Goal: Task Accomplishment & Management: Manage account settings

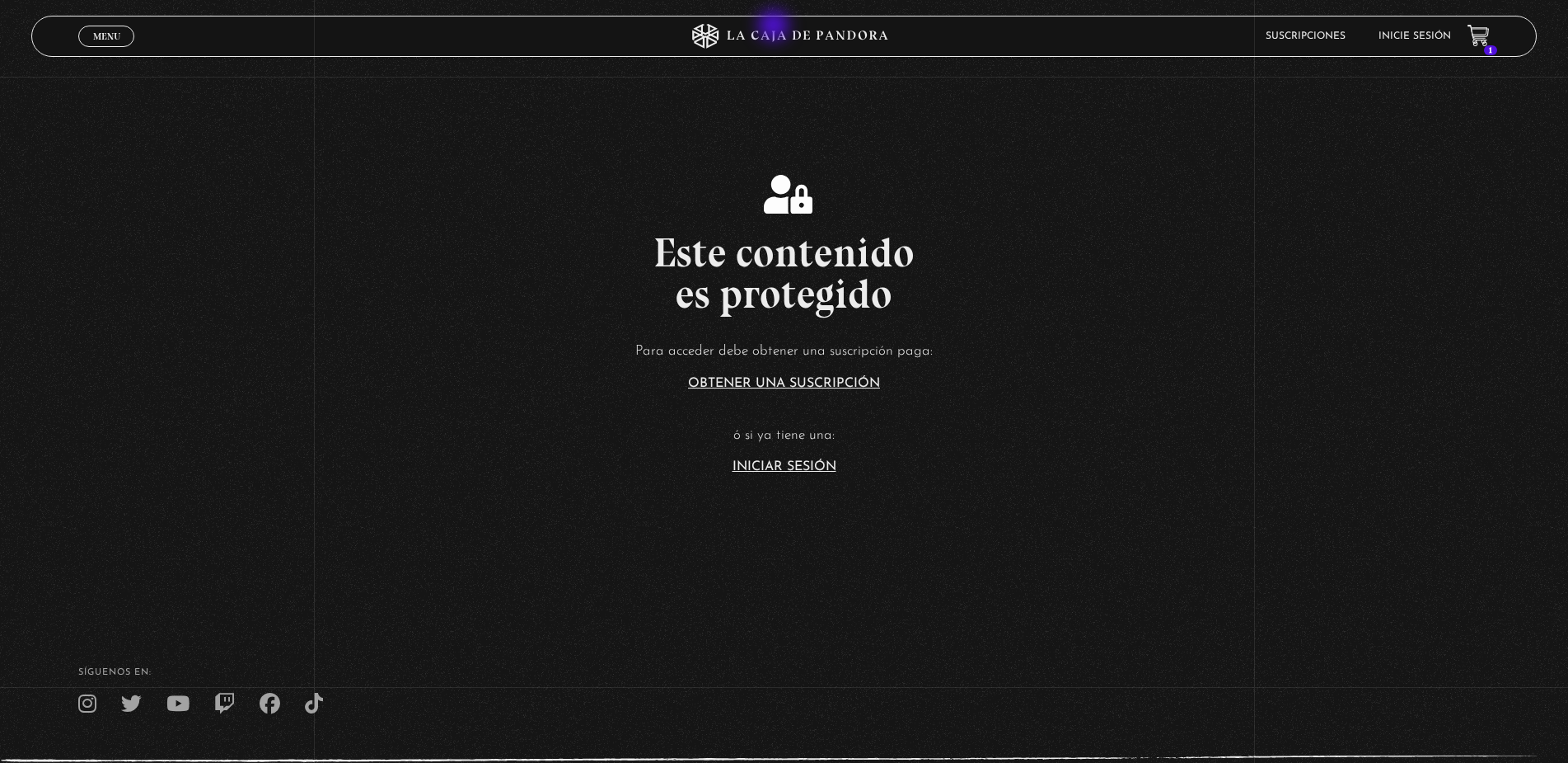
click at [777, 26] on icon at bounding box center [784, 36] width 470 height 24
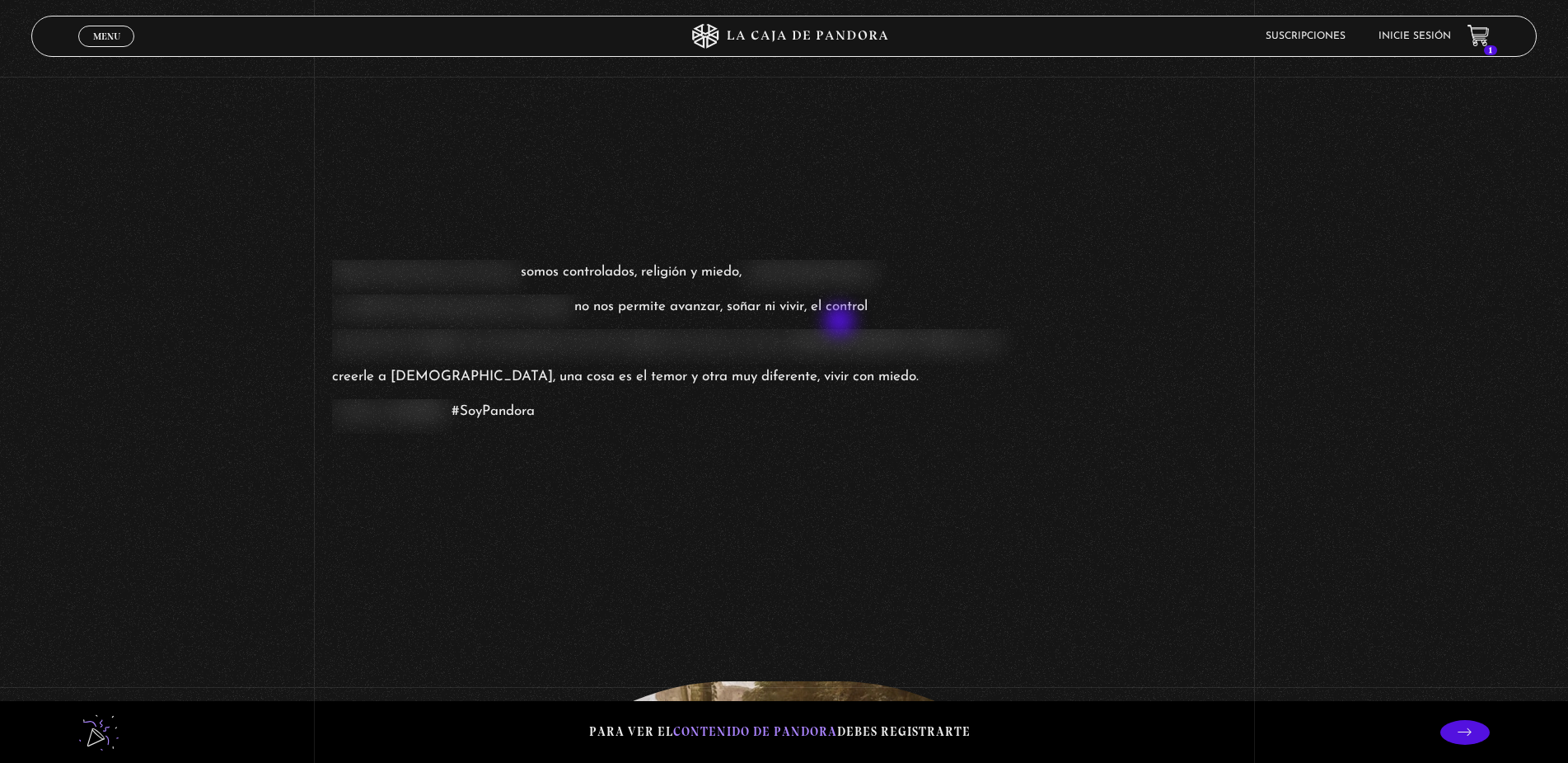
scroll to position [1706, 0]
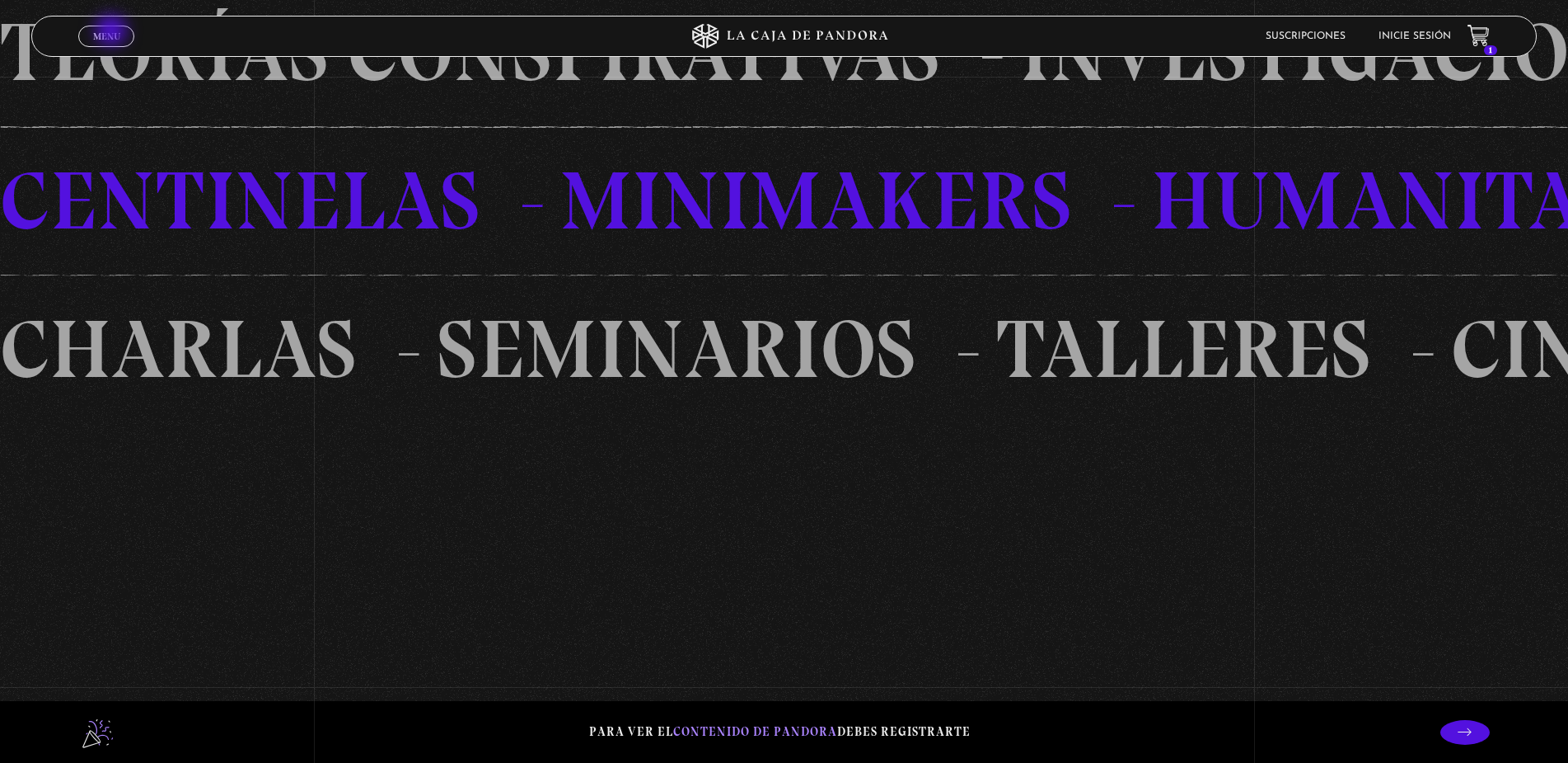
click at [108, 34] on span "Menu" at bounding box center [106, 36] width 27 height 10
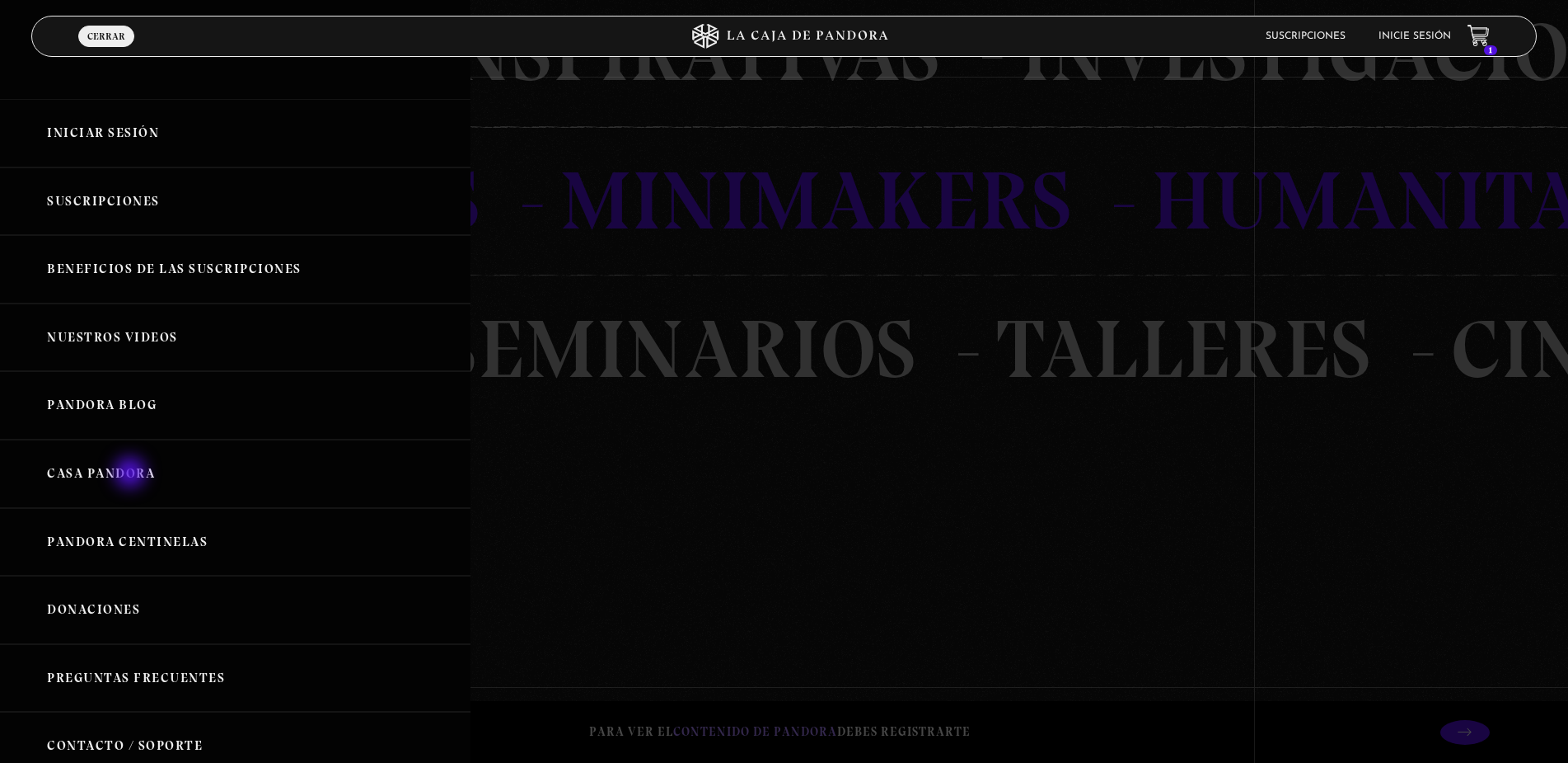
click at [133, 508] on link "Pandora Centinelas" at bounding box center [235, 542] width 470 height 68
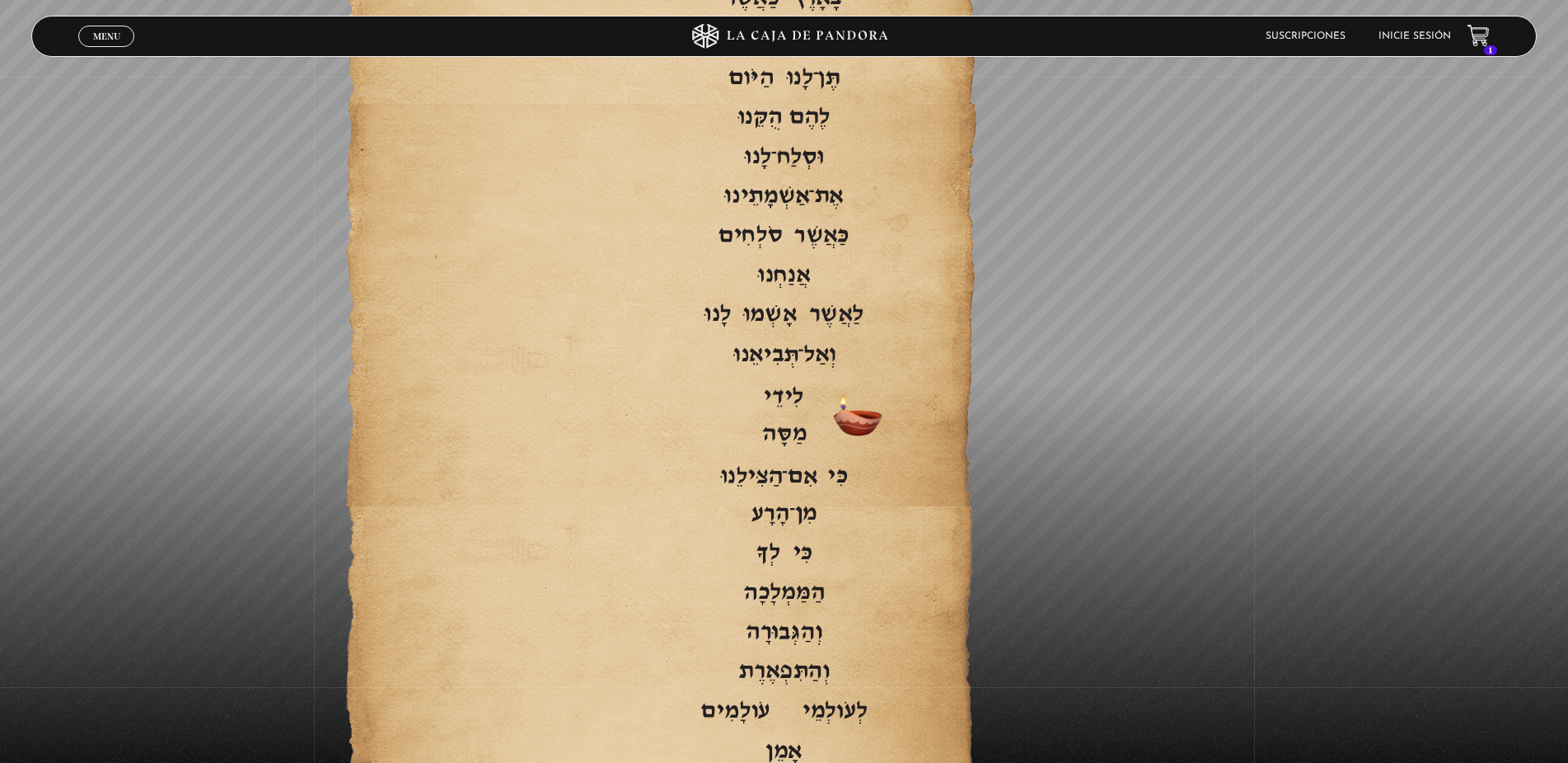
scroll to position [3174, 0]
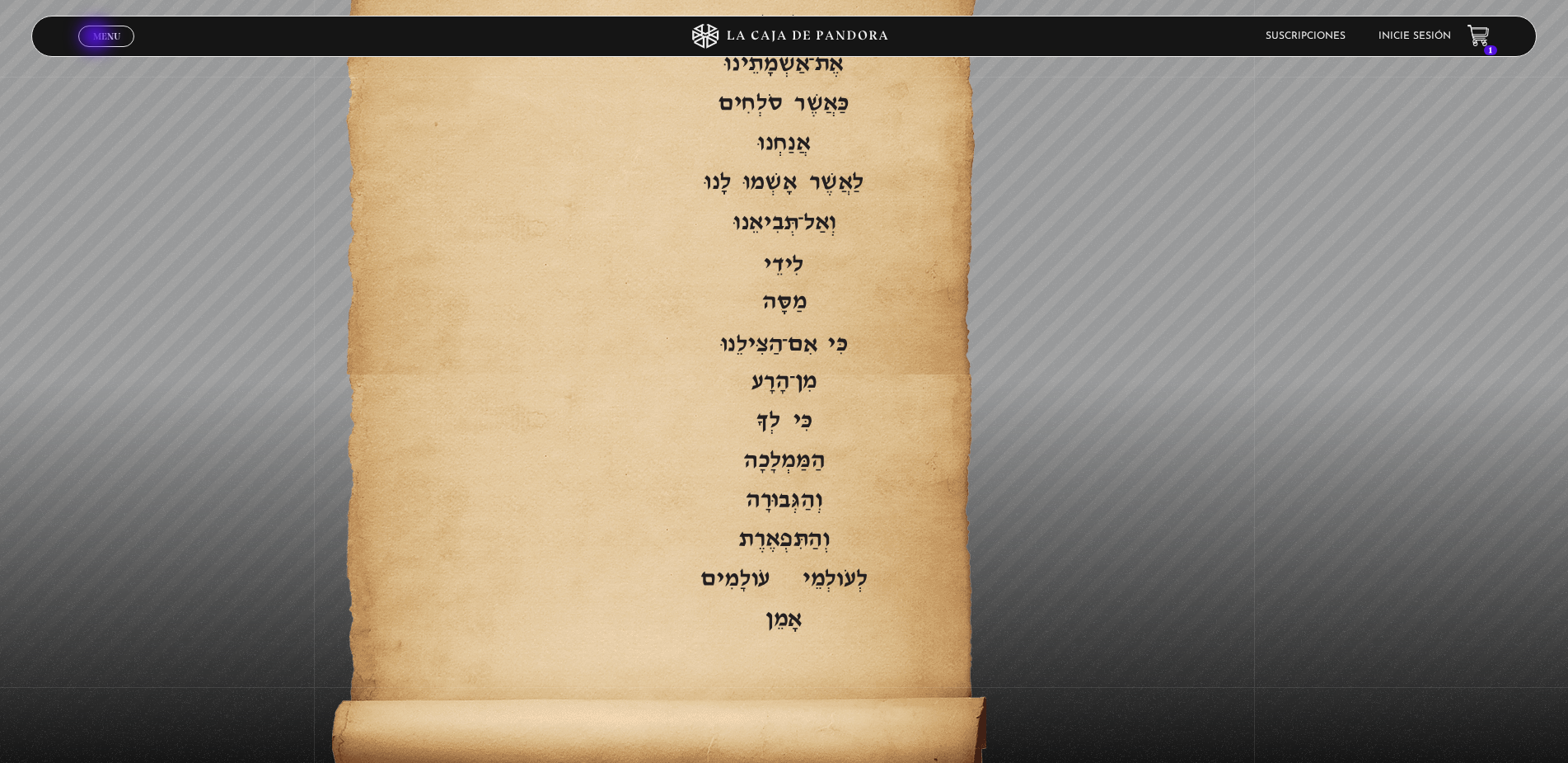
click at [97, 38] on span "Menu" at bounding box center [106, 36] width 27 height 10
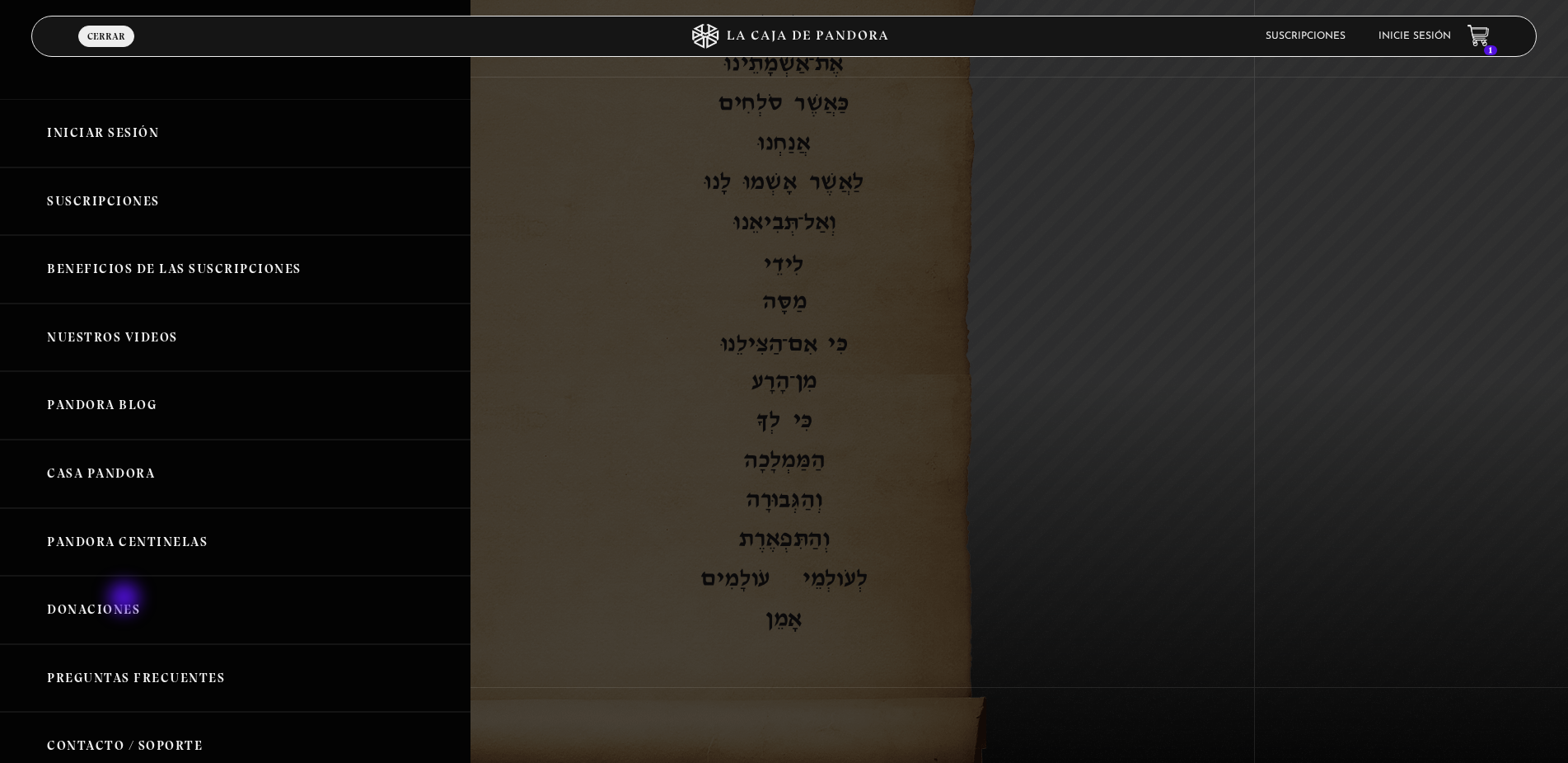
click at [126, 643] on link "Preguntas Frecuentes" at bounding box center [235, 677] width 470 height 68
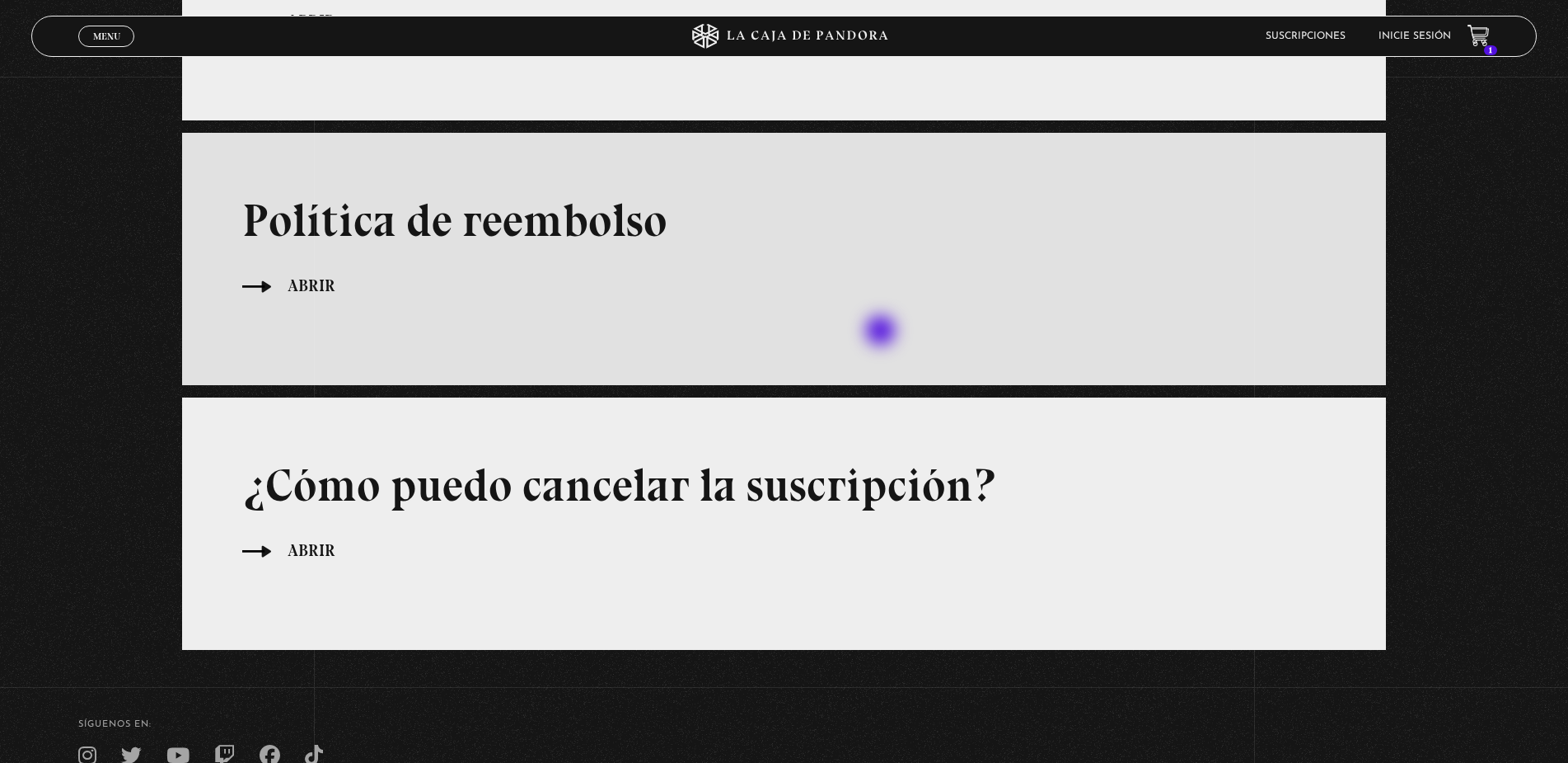
scroll to position [445, 0]
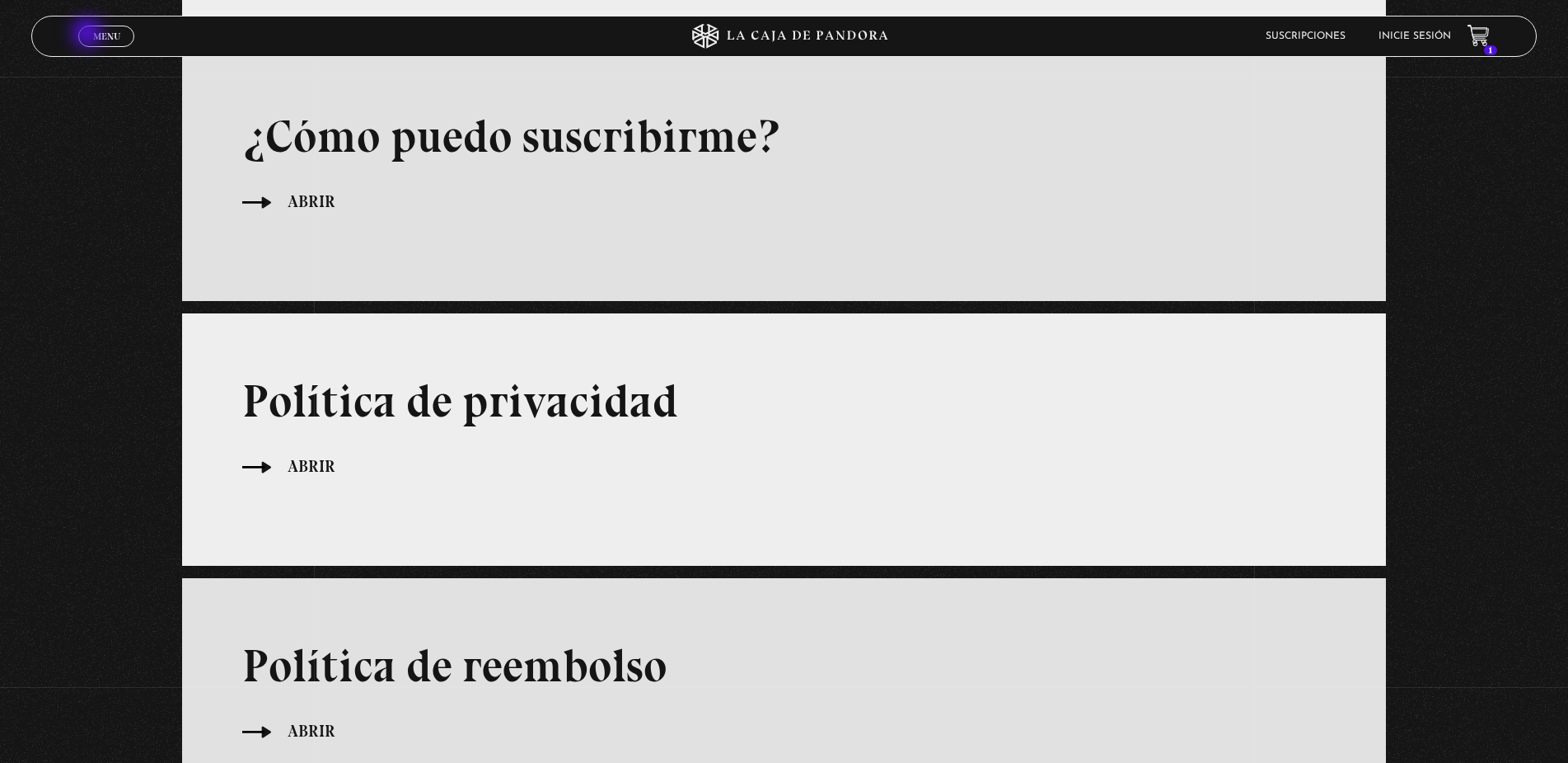
click at [103, 38] on span "Menu" at bounding box center [106, 36] width 27 height 10
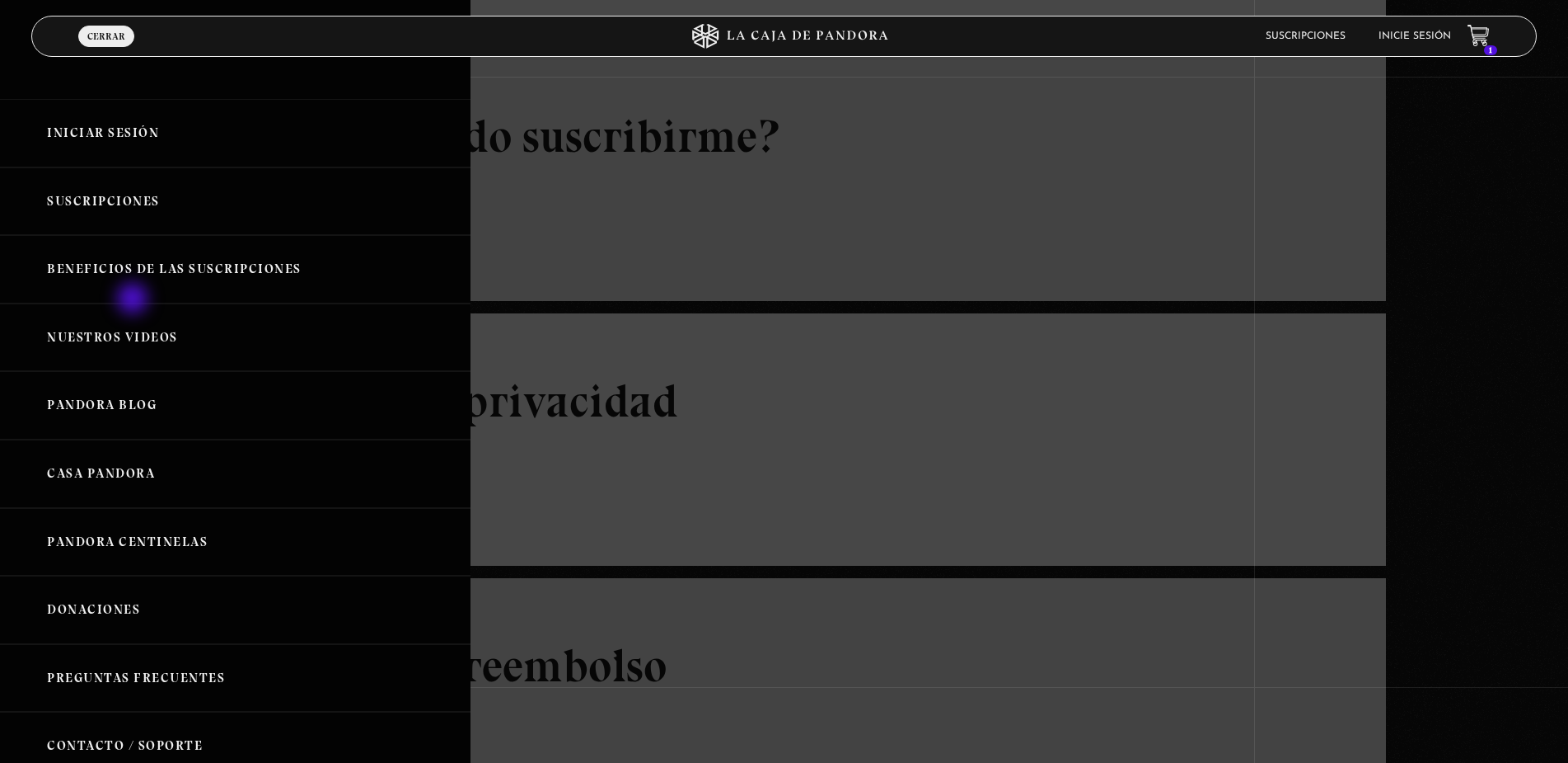
click at [134, 304] on link "Nuestros Videos" at bounding box center [235, 337] width 470 height 68
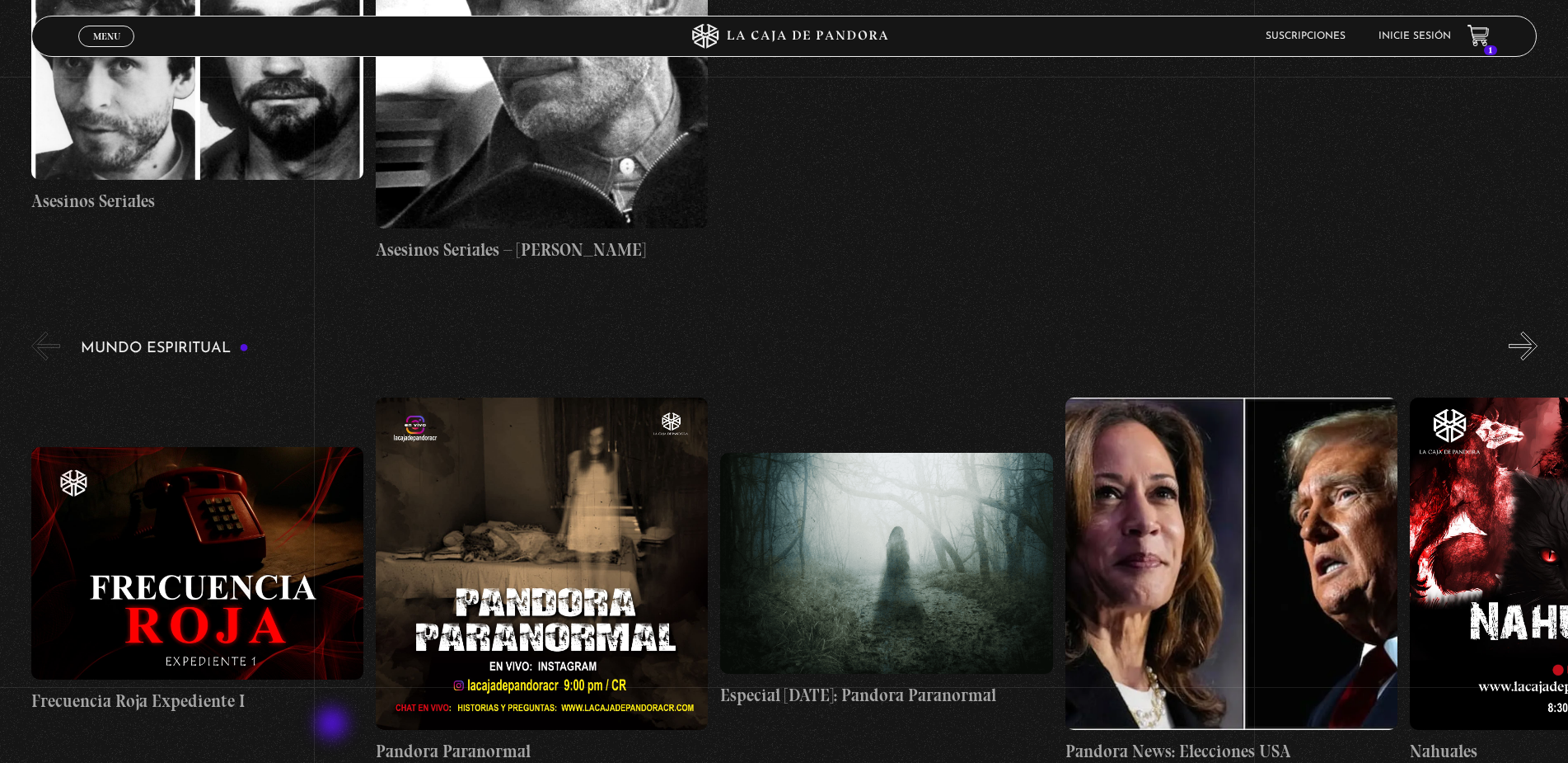
scroll to position [5639, 0]
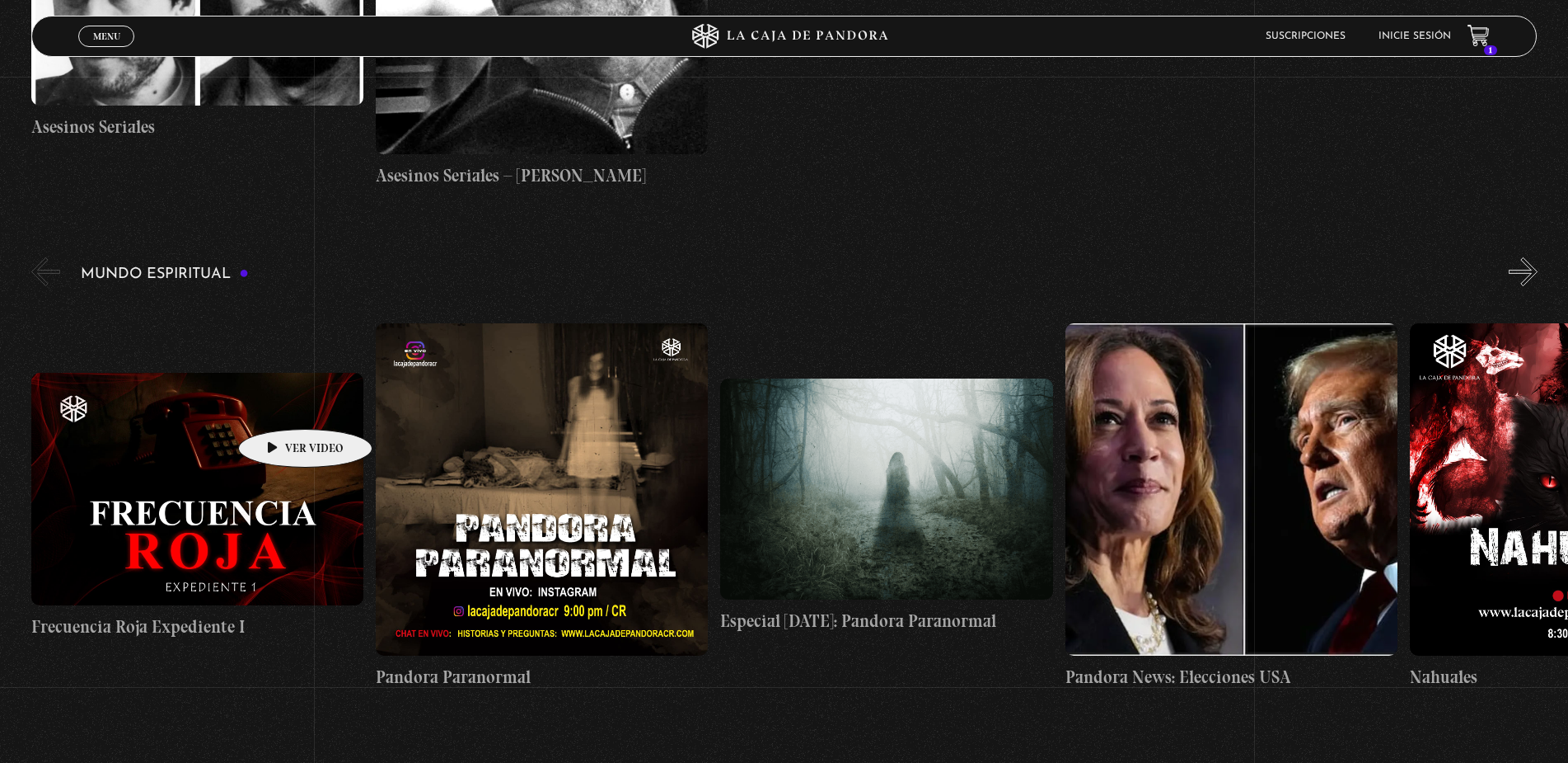
click at [285, 403] on figure at bounding box center [198, 488] width 332 height 232
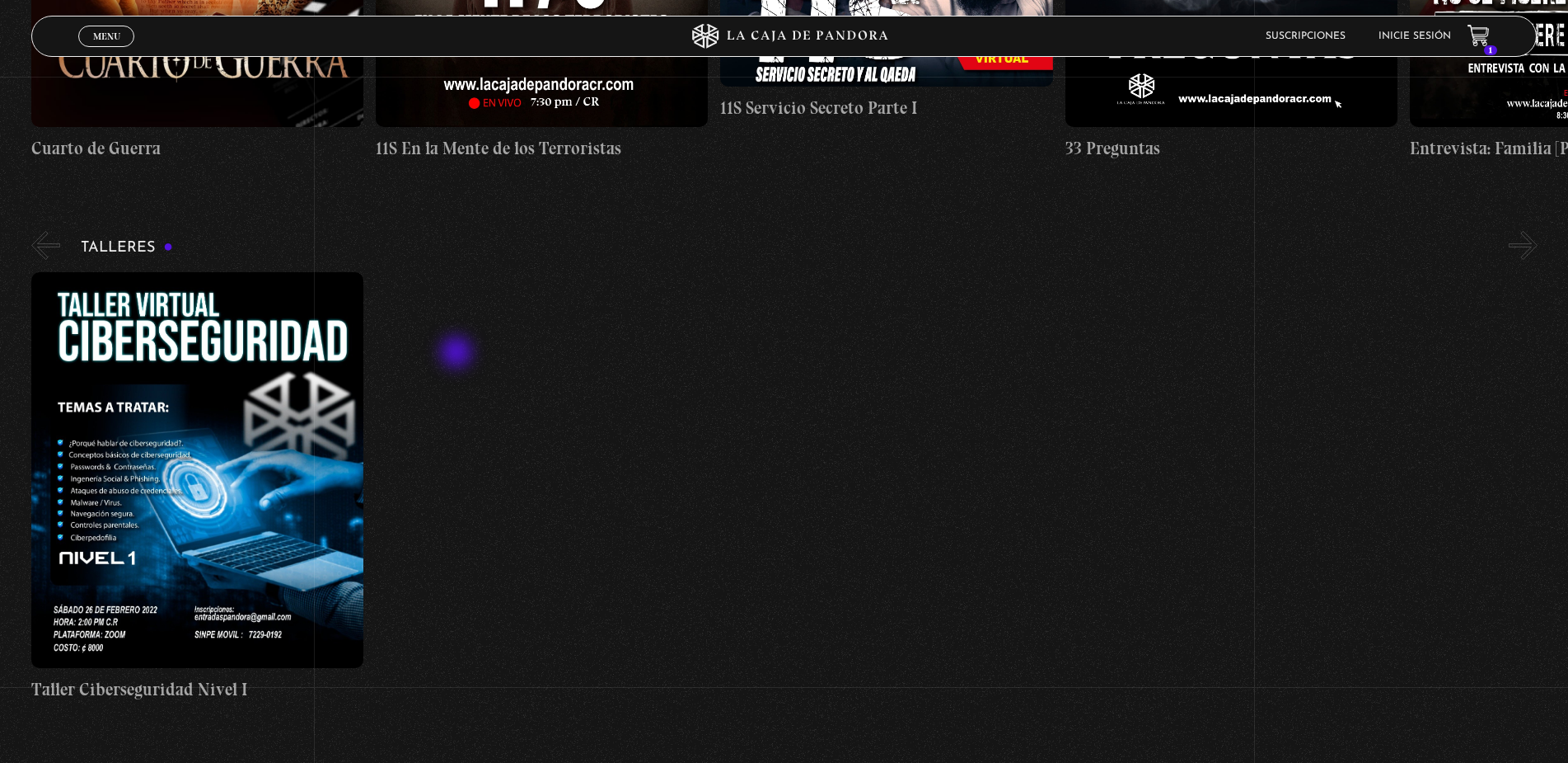
scroll to position [8977, 0]
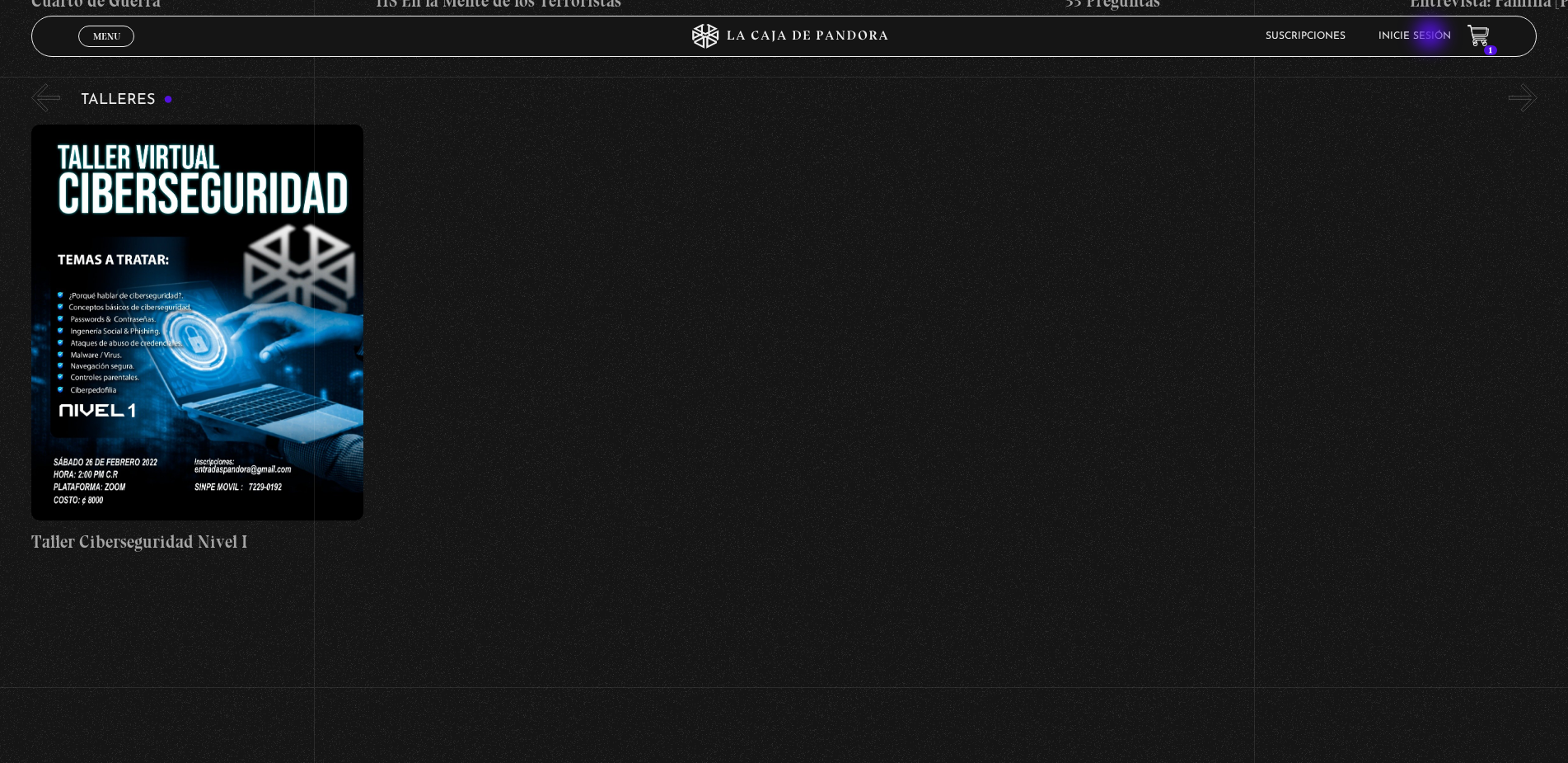
click at [1432, 36] on link "Inicie sesión" at bounding box center [1415, 36] width 73 height 10
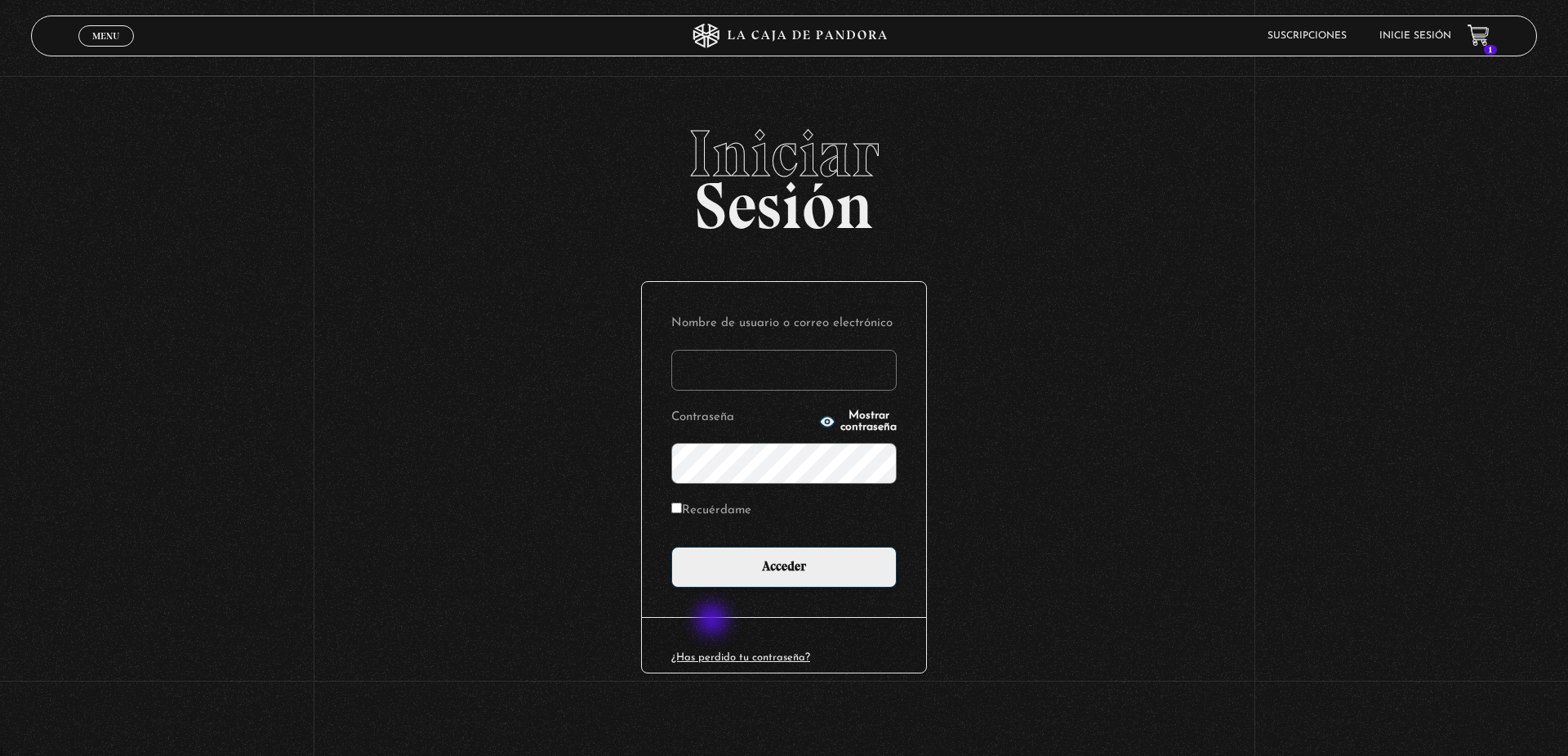
click at [714, 651] on link "¿Has perdido tu contraseña?" at bounding box center [741, 656] width 139 height 10
